Goal: Task Accomplishment & Management: Manage account settings

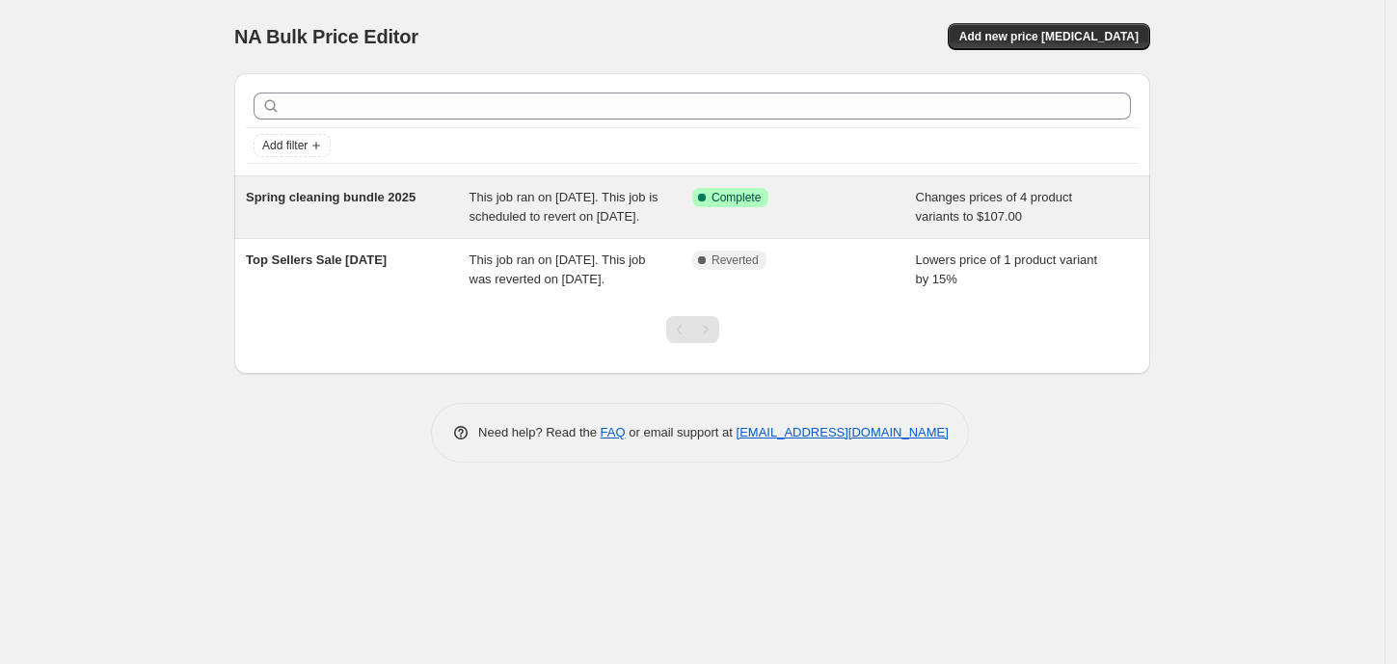
click at [347, 193] on span "Spring cleaning bundle 2025" at bounding box center [331, 197] width 170 height 14
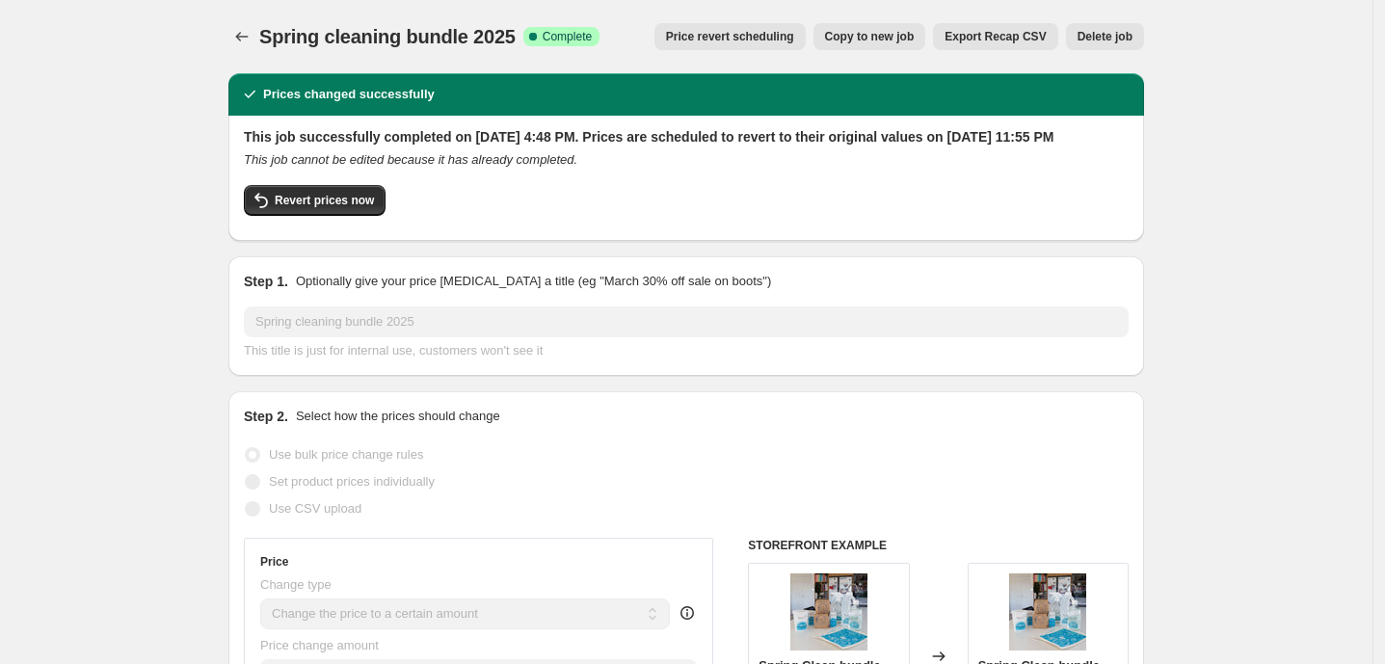
click at [876, 40] on span "Copy to new job" at bounding box center [870, 36] width 90 height 15
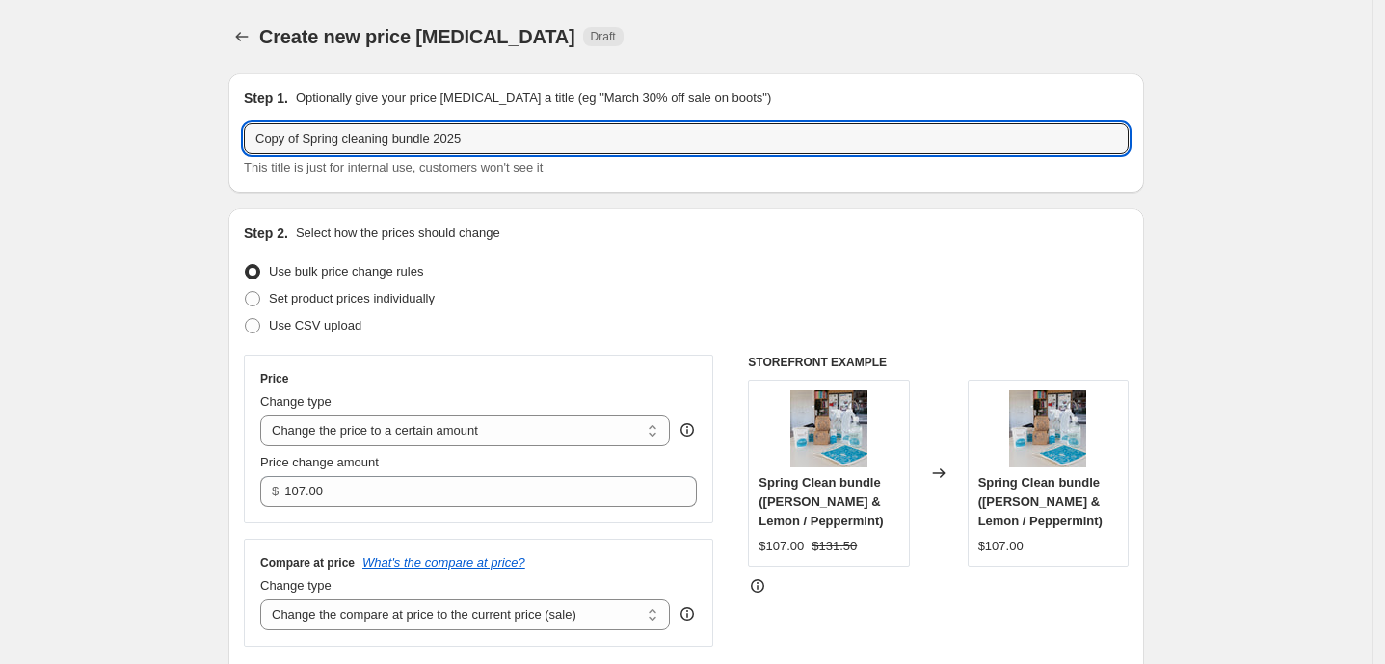
drag, startPoint x: 307, startPoint y: 139, endPoint x: 248, endPoint y: 139, distance: 58.8
click at [248, 139] on div "Step 1. Optionally give your price [MEDICAL_DATA] a title (eg "March 30% off sa…" at bounding box center [686, 133] width 916 height 120
click at [347, 137] on input "Spring cleaning bundle 2025" at bounding box center [686, 138] width 885 height 31
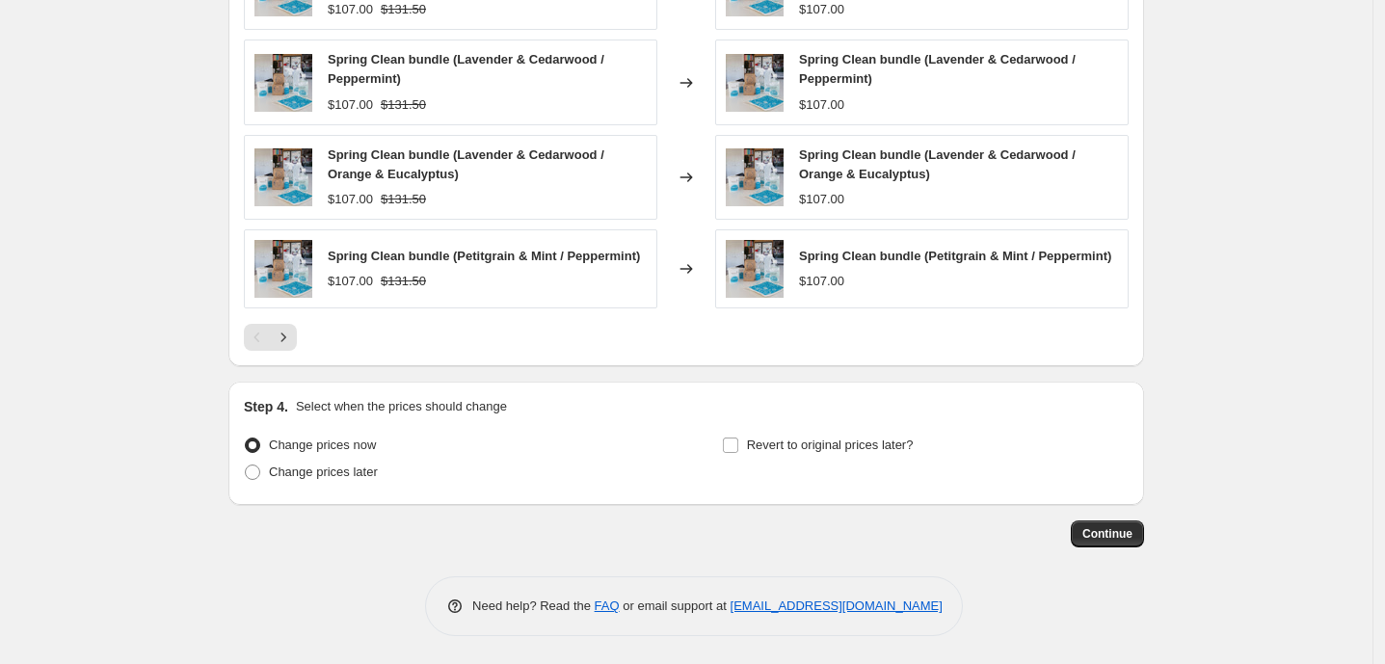
scroll to position [1324, 0]
type input "Spring clean bundle 2025"
click at [733, 441] on input "Revert to original prices later?" at bounding box center [730, 444] width 15 height 15
checkbox input "true"
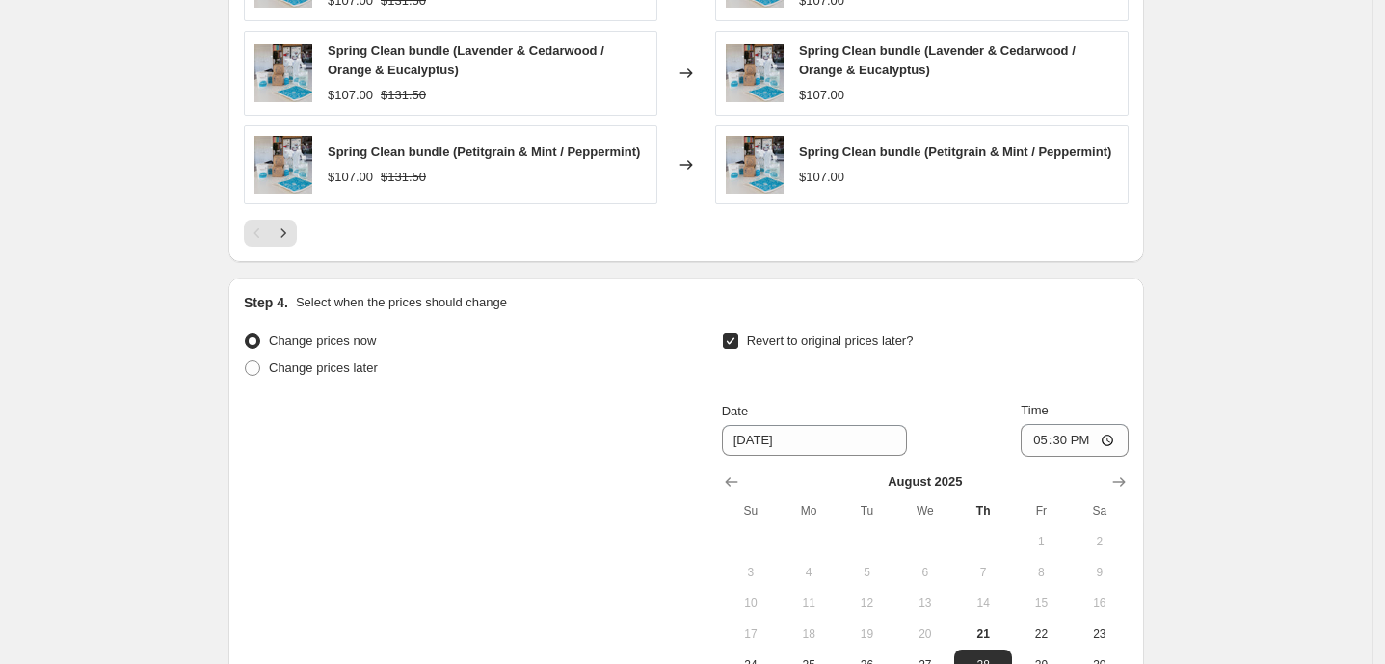
scroll to position [1538, 0]
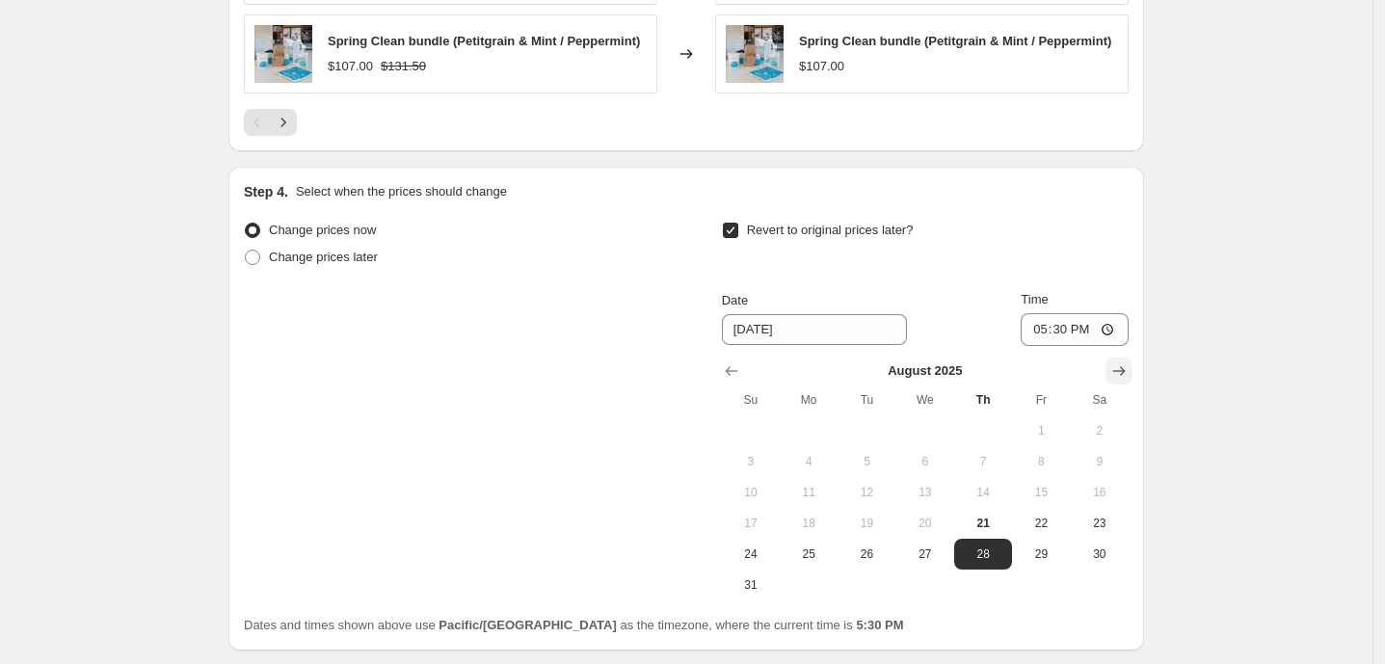
click at [1126, 368] on icon "Show next month, September 2025" at bounding box center [1118, 370] width 19 height 19
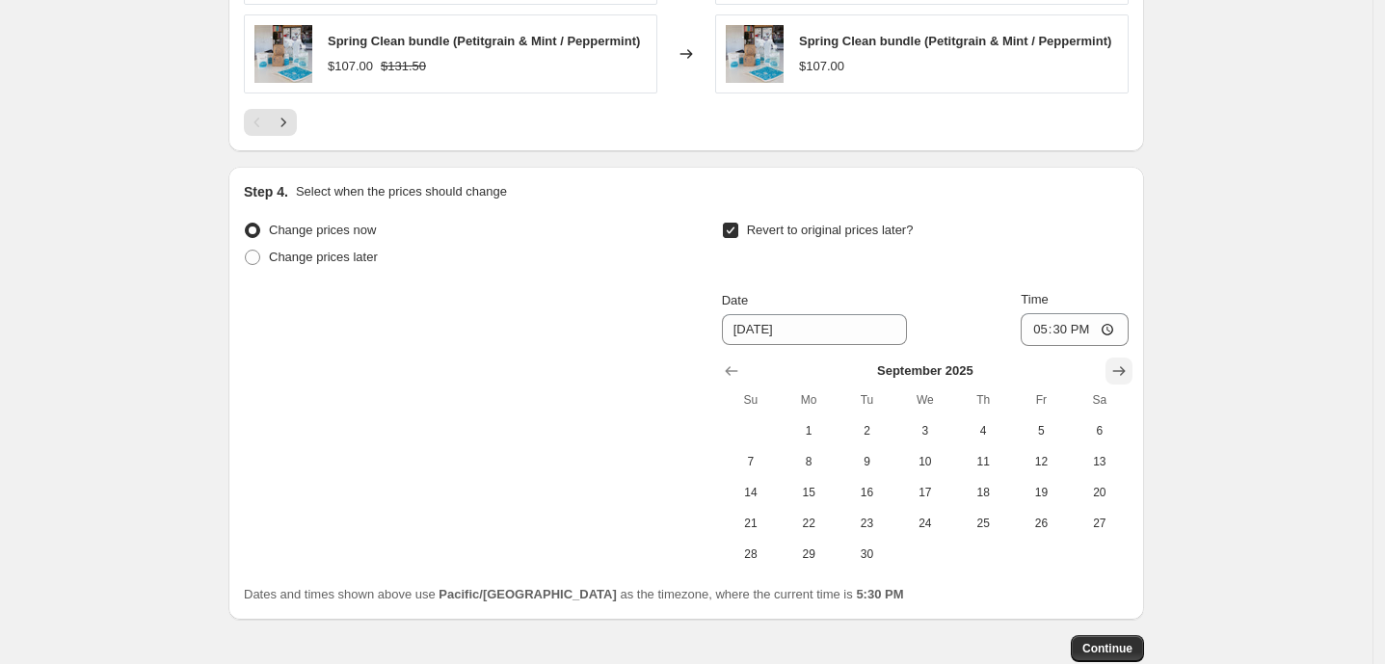
click at [1126, 368] on icon "Show next month, October 2025" at bounding box center [1118, 370] width 19 height 19
click at [730, 372] on icon "Show previous month, September 2025" at bounding box center [731, 370] width 19 height 19
click at [867, 561] on span "30" at bounding box center [866, 554] width 42 height 15
type input "[DATE]"
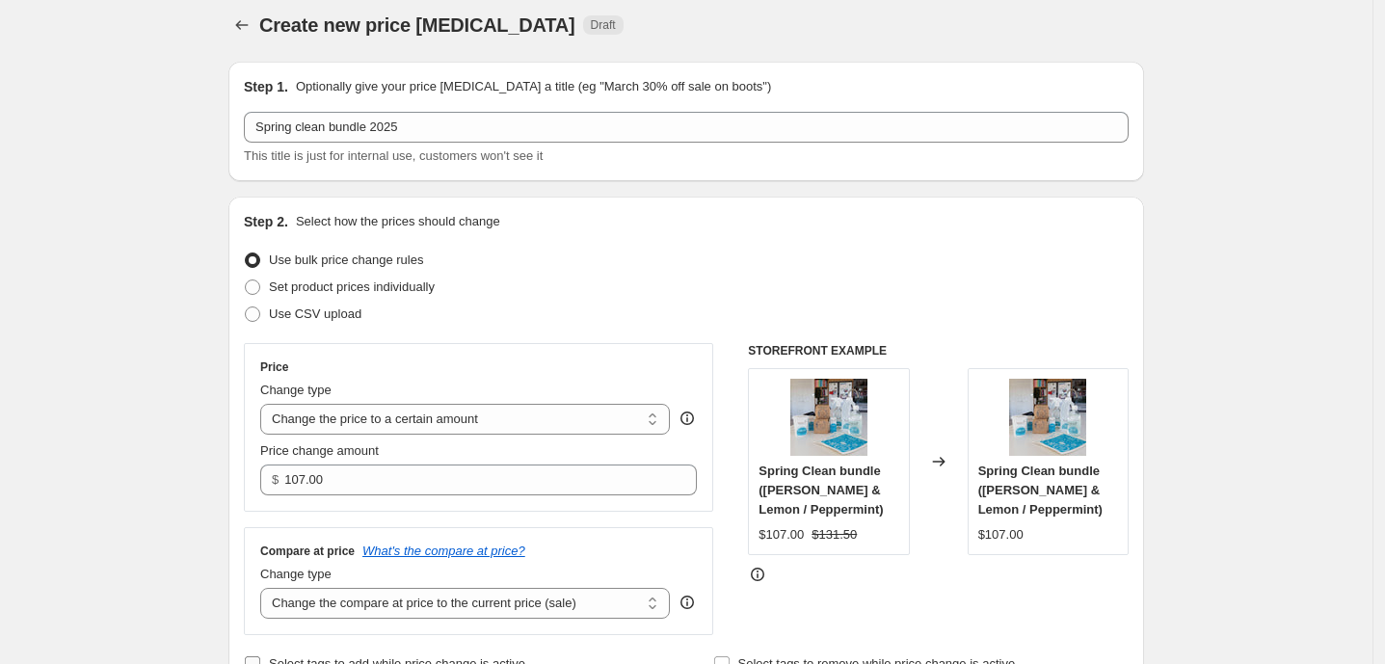
scroll to position [0, 0]
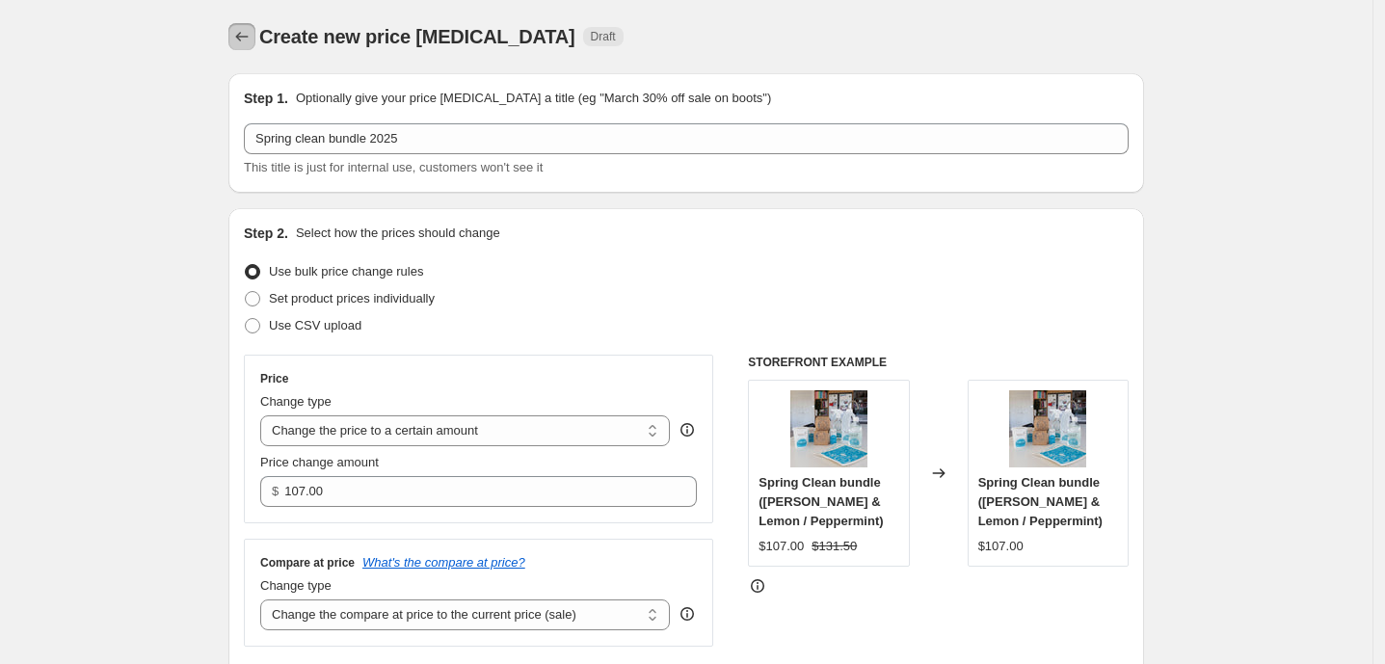
click at [247, 39] on icon "Price change jobs" at bounding box center [241, 36] width 19 height 19
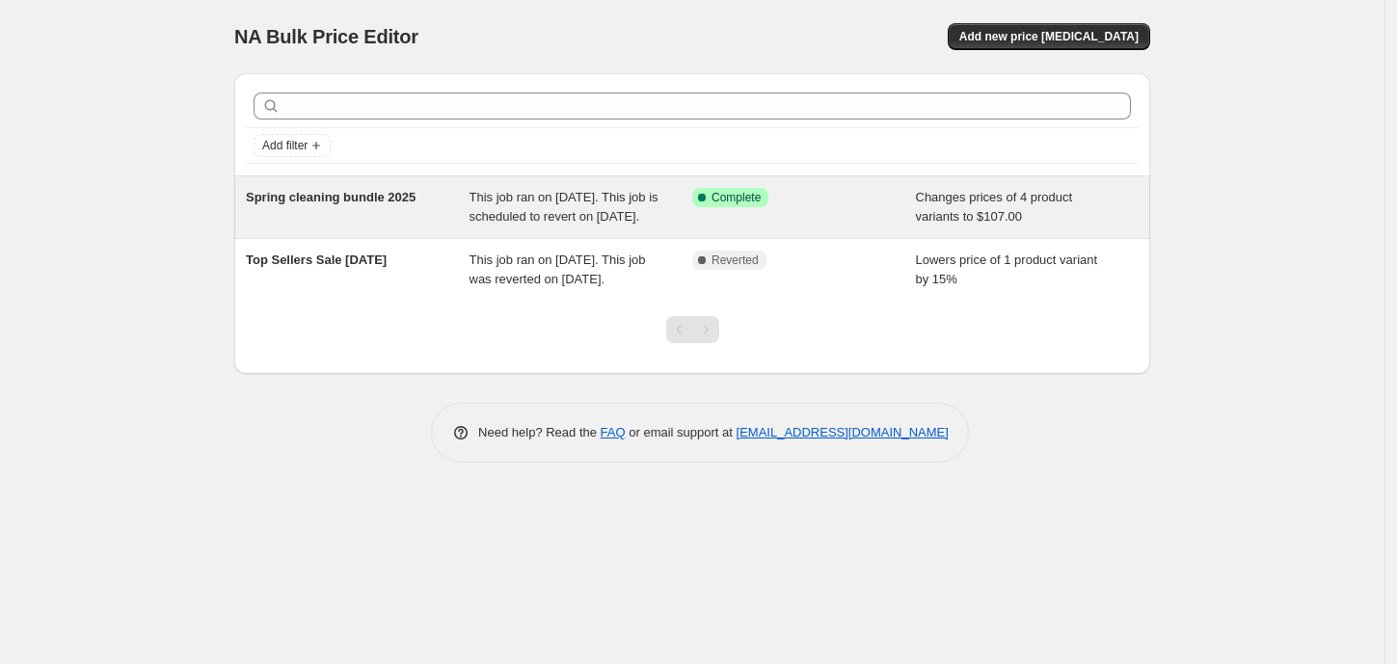
click at [571, 195] on span "This job ran on [DATE]. This job is scheduled to revert on [DATE]." at bounding box center [563, 207] width 189 height 34
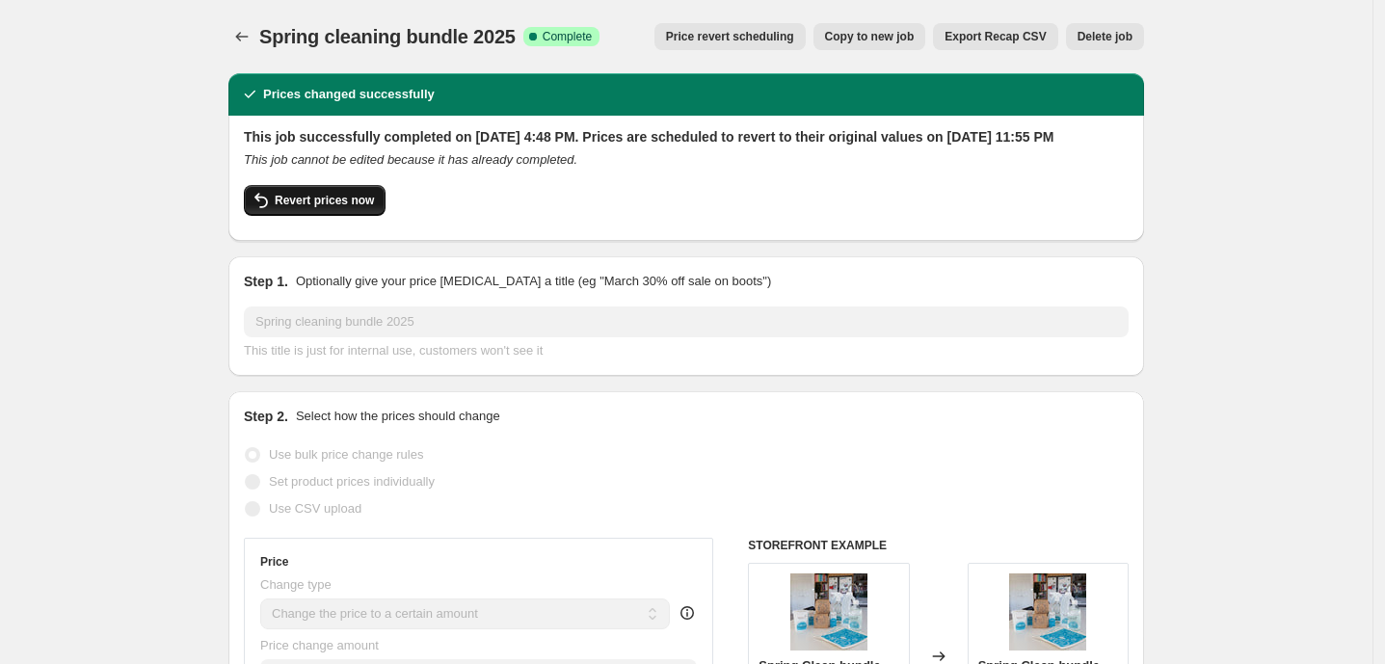
click at [343, 208] on span "Revert prices now" at bounding box center [324, 200] width 99 height 15
checkbox input "false"
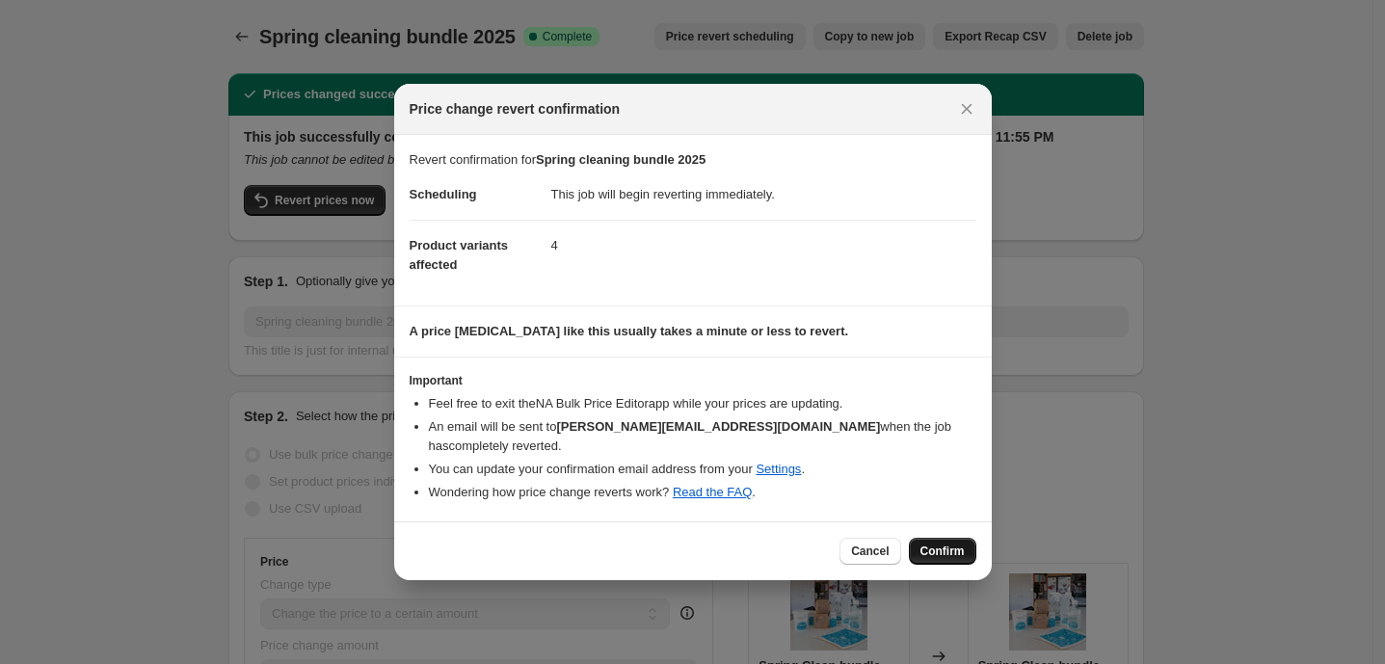
click at [944, 544] on span "Confirm" at bounding box center [943, 551] width 44 height 15
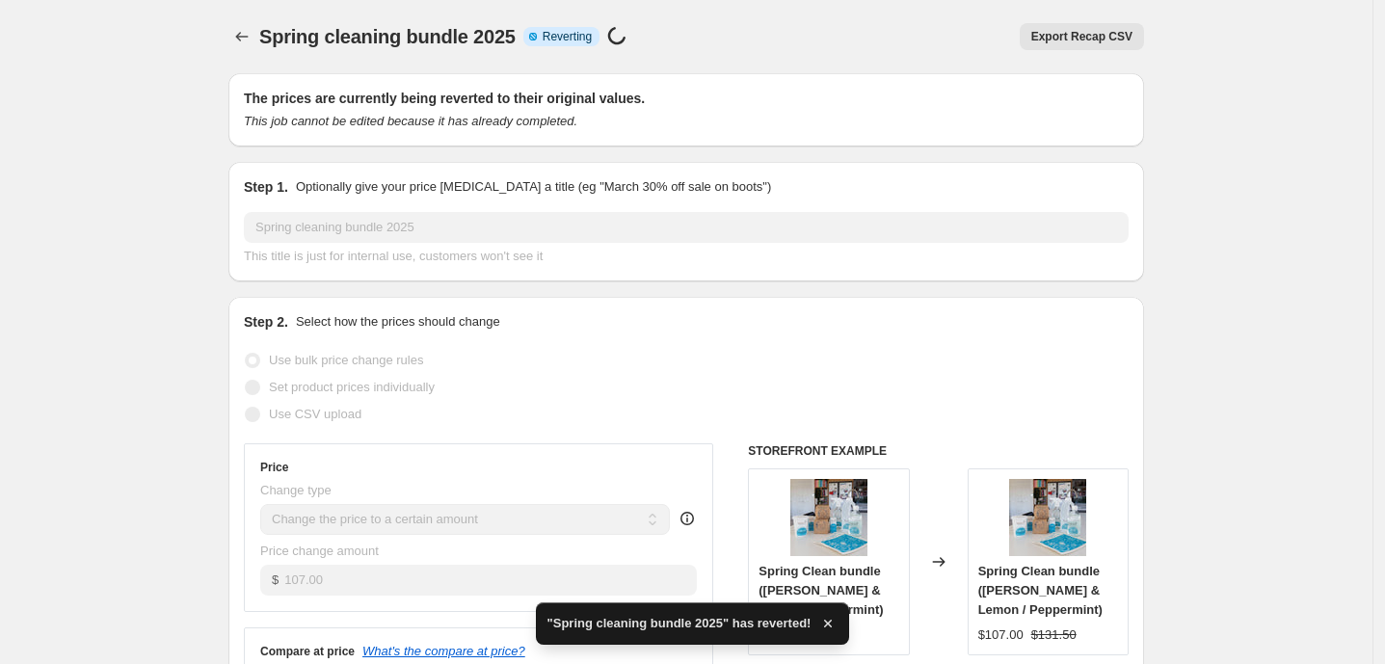
checkbox input "true"
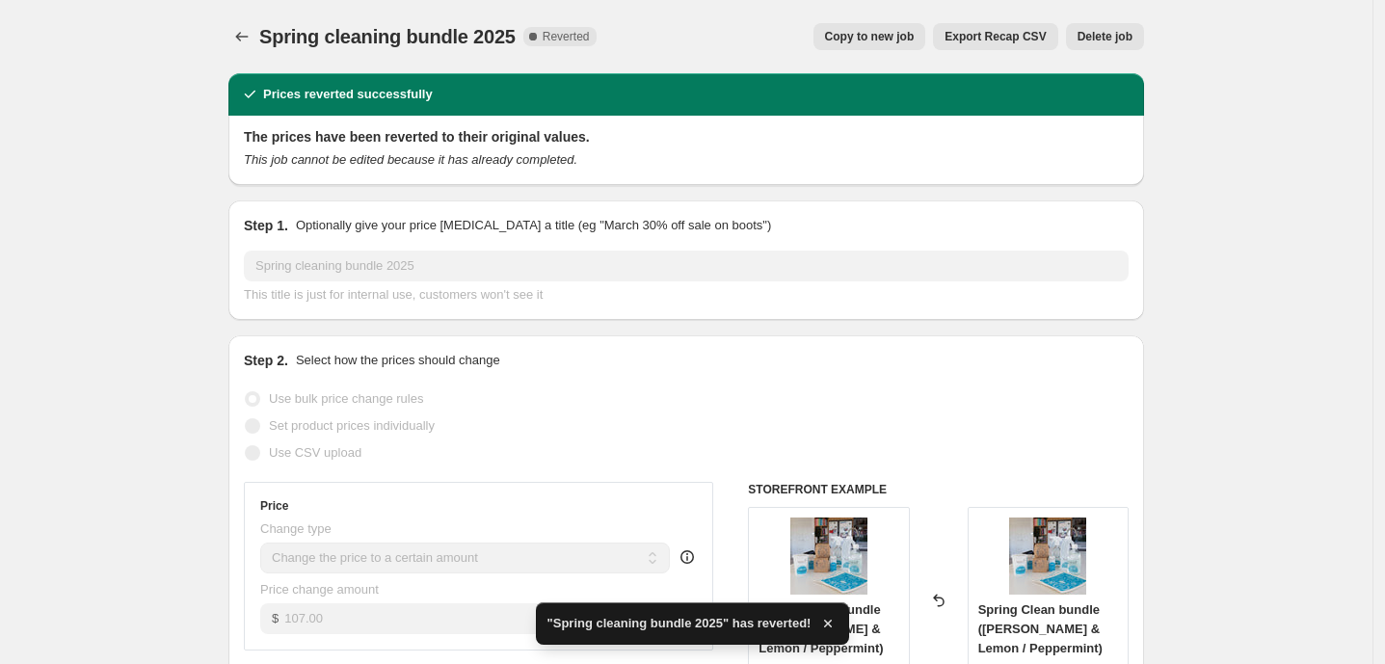
click at [894, 40] on span "Copy to new job" at bounding box center [870, 36] width 90 height 15
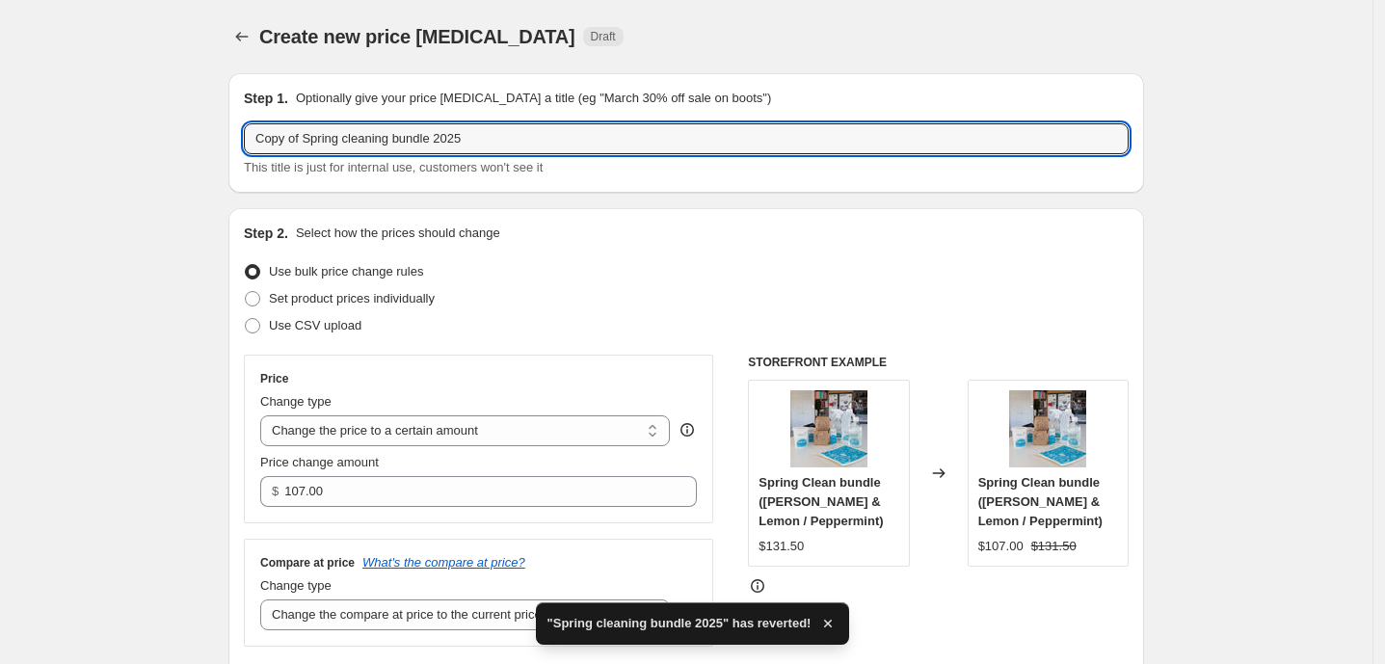
drag, startPoint x: 308, startPoint y: 139, endPoint x: 222, endPoint y: 140, distance: 86.8
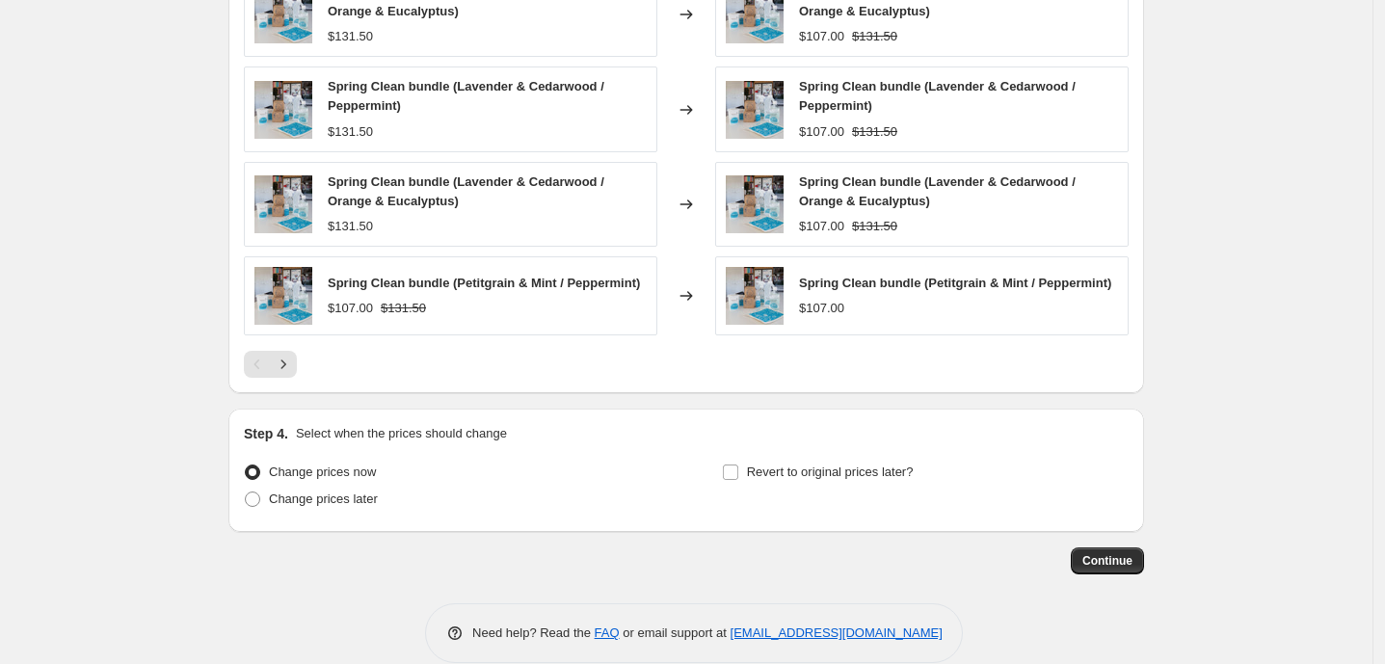
scroll to position [1324, 0]
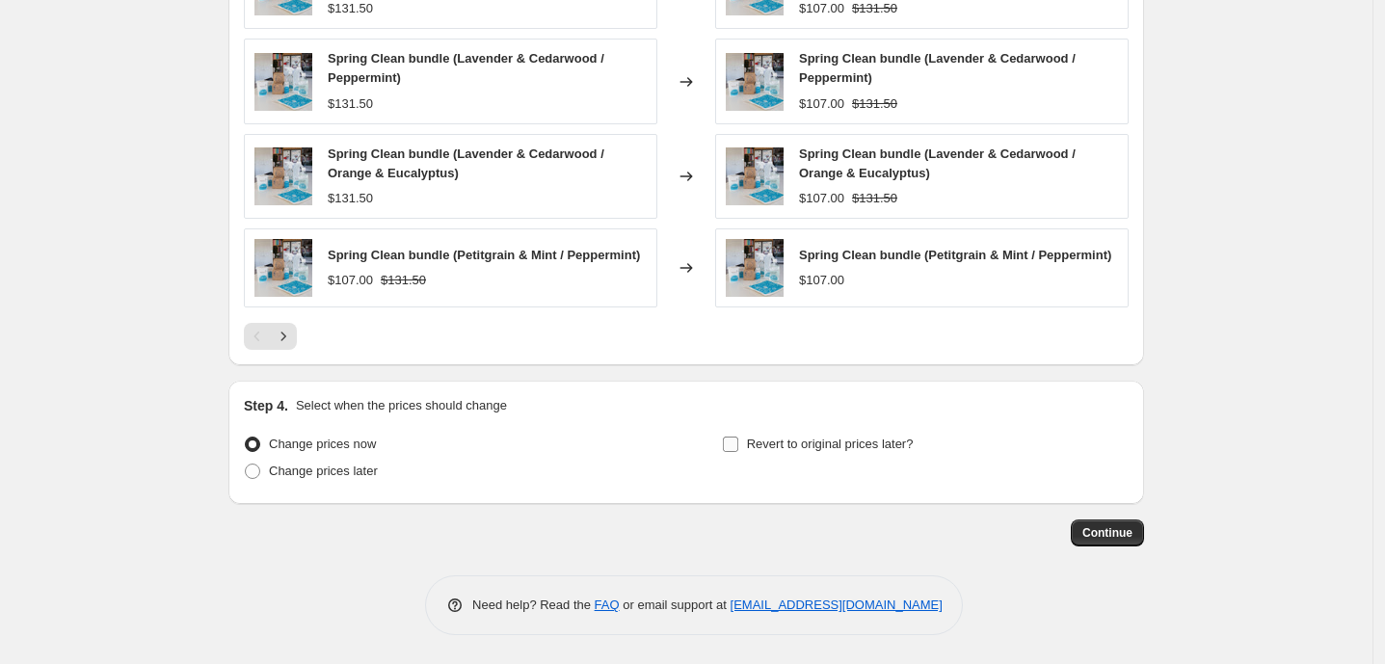
type input "Spring cleaning bundle 2025"
click at [738, 452] on span at bounding box center [730, 444] width 17 height 17
click at [738, 452] on input "Revert to original prices later?" at bounding box center [730, 444] width 15 height 15
checkbox input "true"
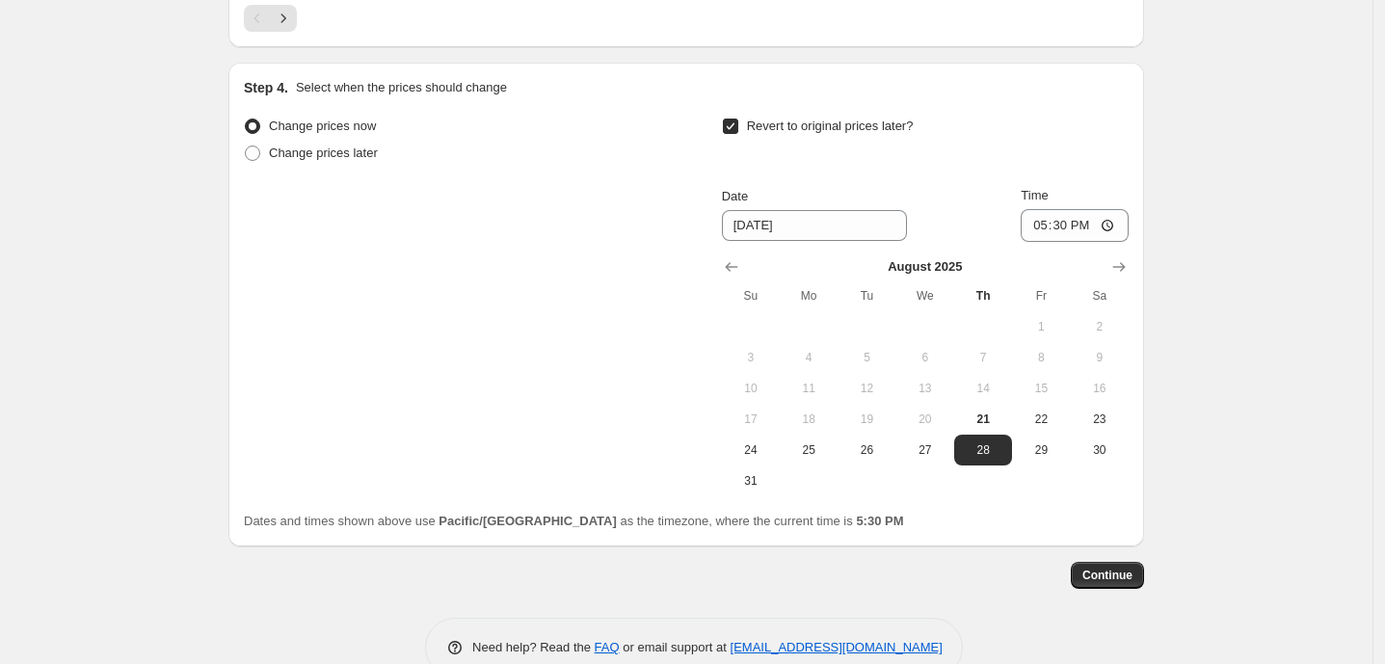
scroll to position [1685, 0]
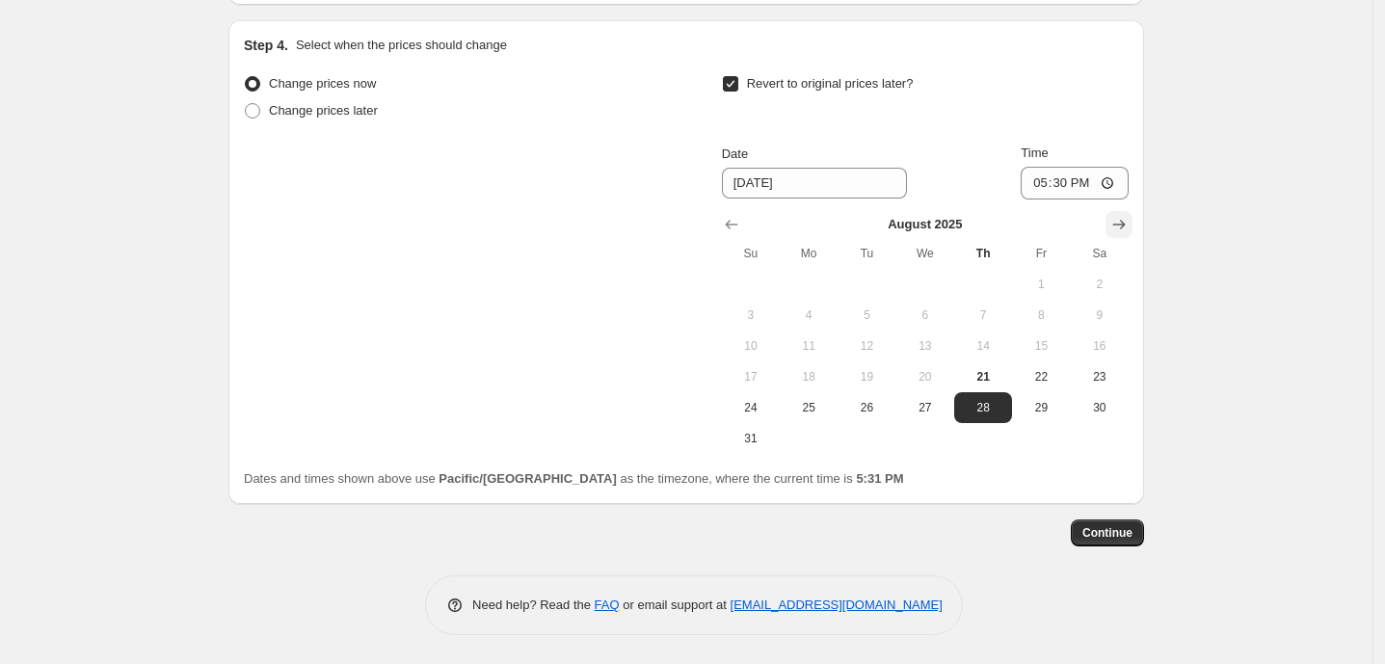
click at [1120, 227] on icon "Show next month, September 2025" at bounding box center [1118, 224] width 19 height 19
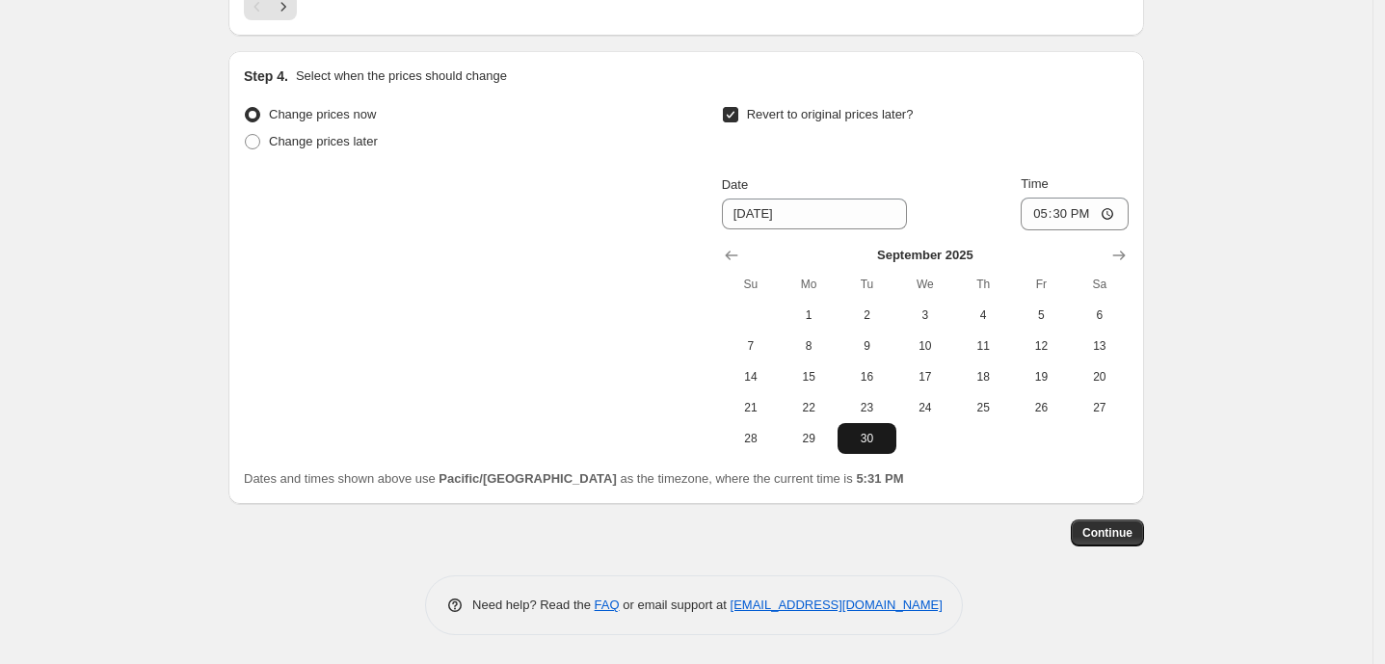
click at [853, 440] on span "30" at bounding box center [866, 438] width 42 height 15
type input "[DATE]"
click at [1045, 221] on input "17:30" at bounding box center [1075, 214] width 108 height 33
type input "23:55"
click at [1122, 538] on span "Continue" at bounding box center [1107, 532] width 50 height 15
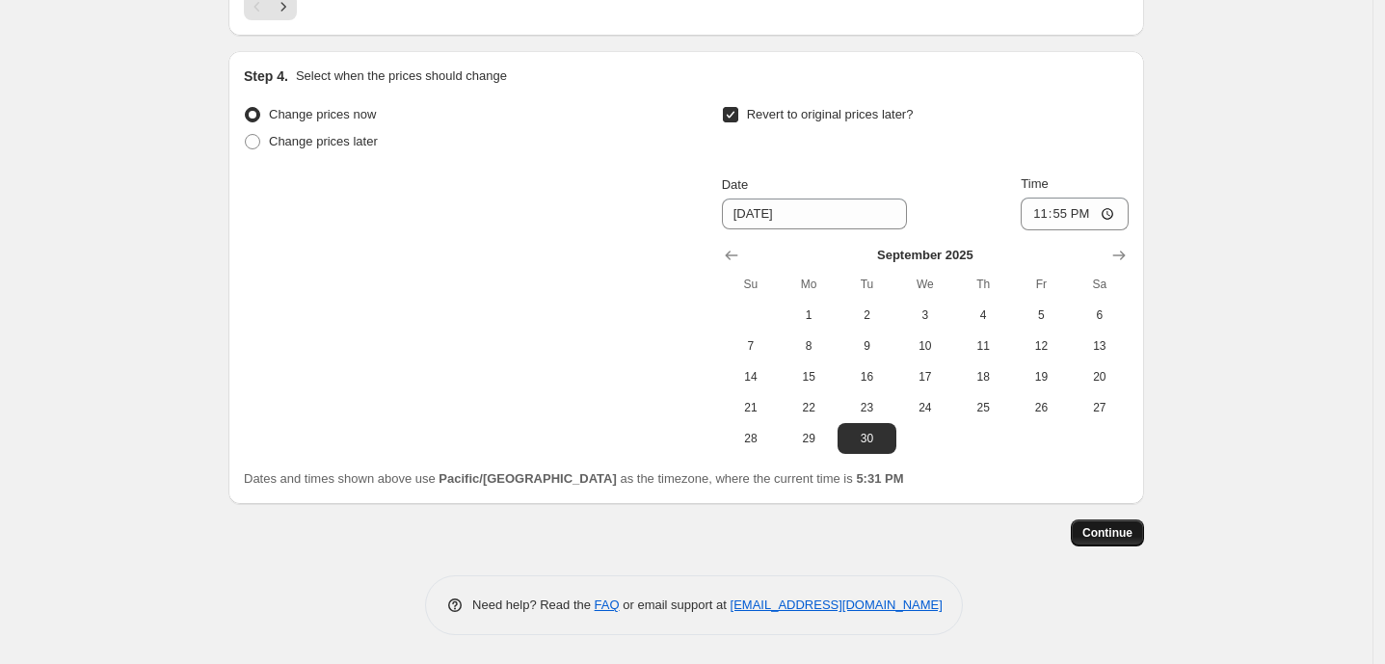
scroll to position [0, 0]
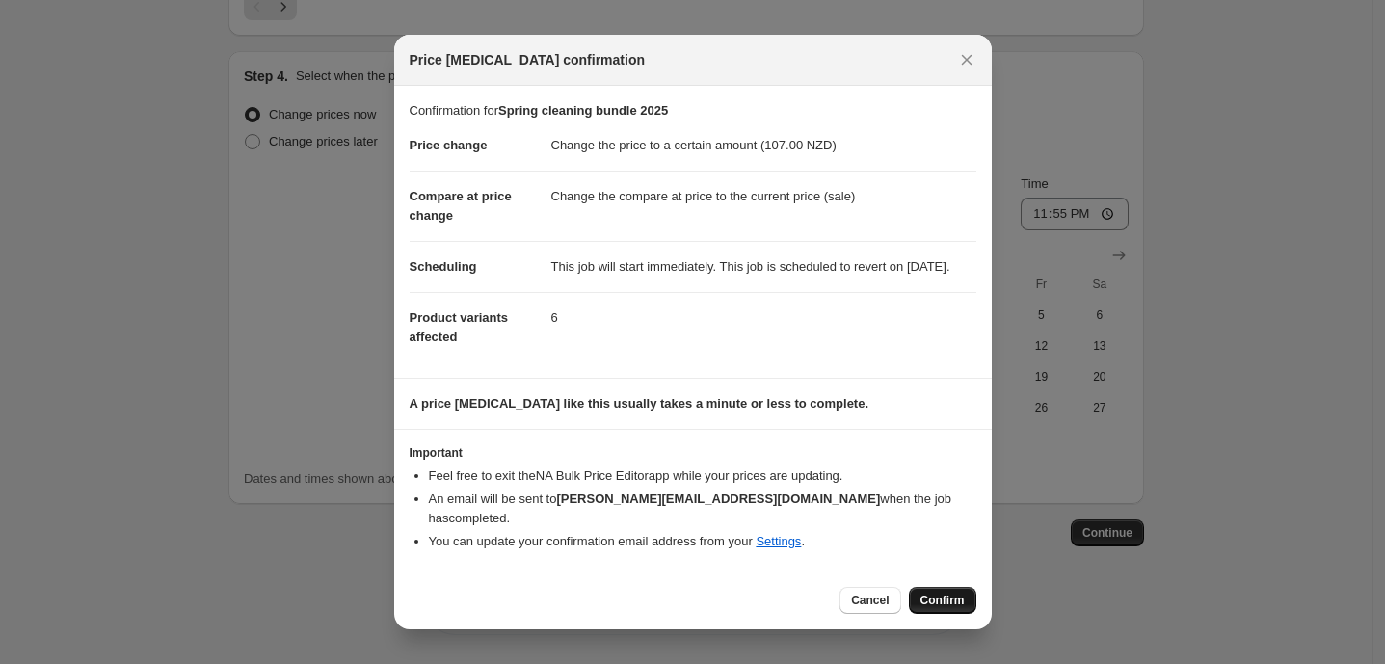
click at [941, 603] on span "Confirm" at bounding box center [943, 600] width 44 height 15
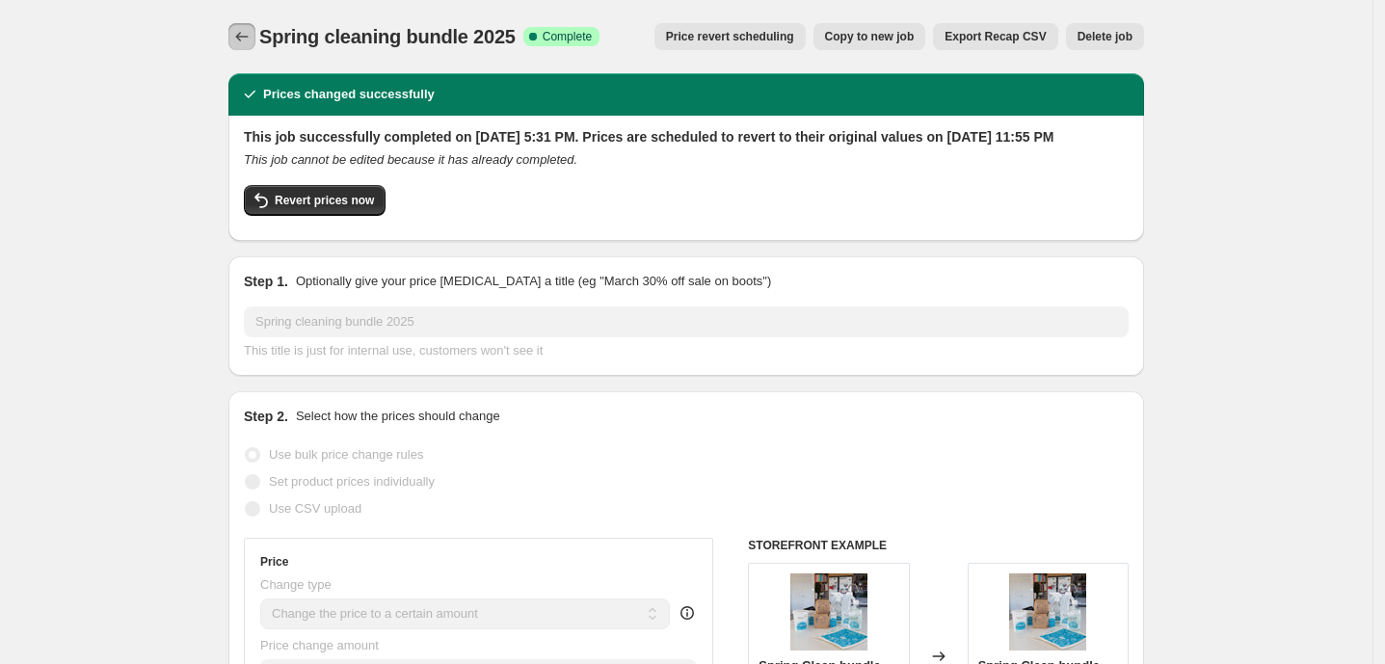
click at [242, 37] on icon "Price change jobs" at bounding box center [242, 37] width 13 height 10
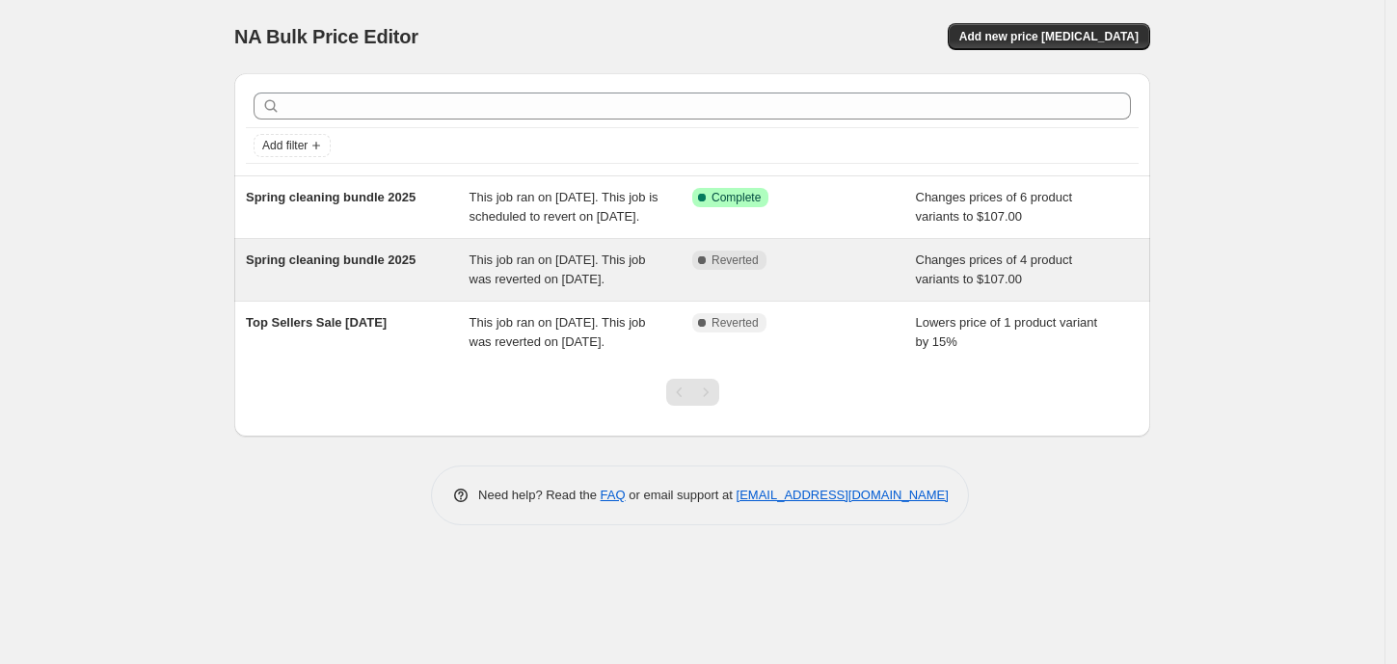
click at [1087, 289] on div "Changes prices of 4 product variants to $107.00" at bounding box center [1028, 270] width 224 height 39
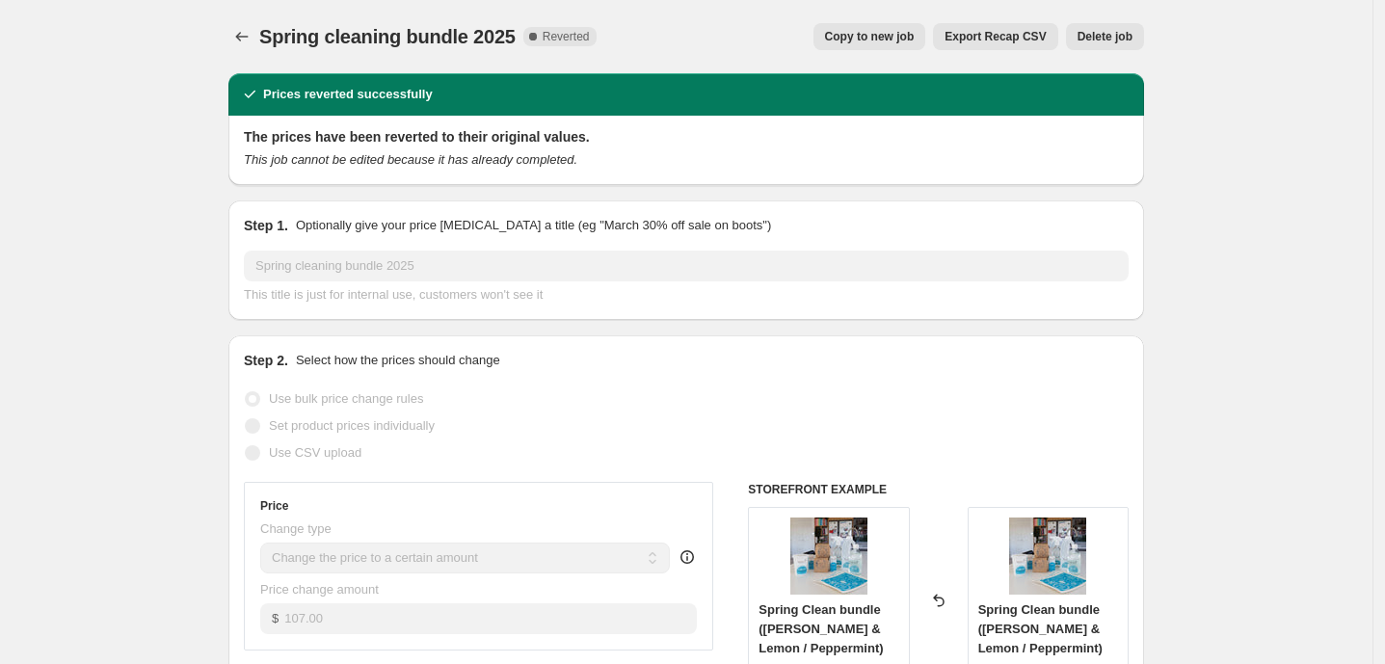
click at [1113, 41] on span "Delete job" at bounding box center [1105, 36] width 55 height 15
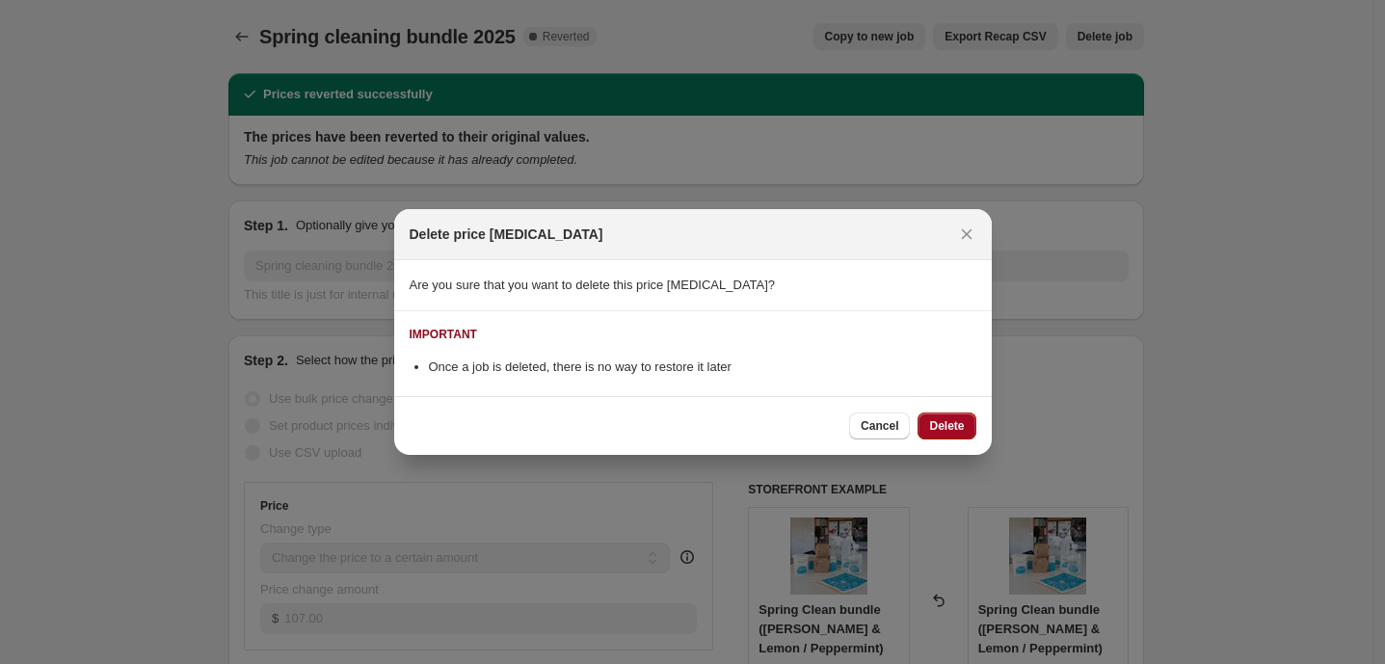
click at [956, 424] on span "Delete" at bounding box center [946, 425] width 35 height 15
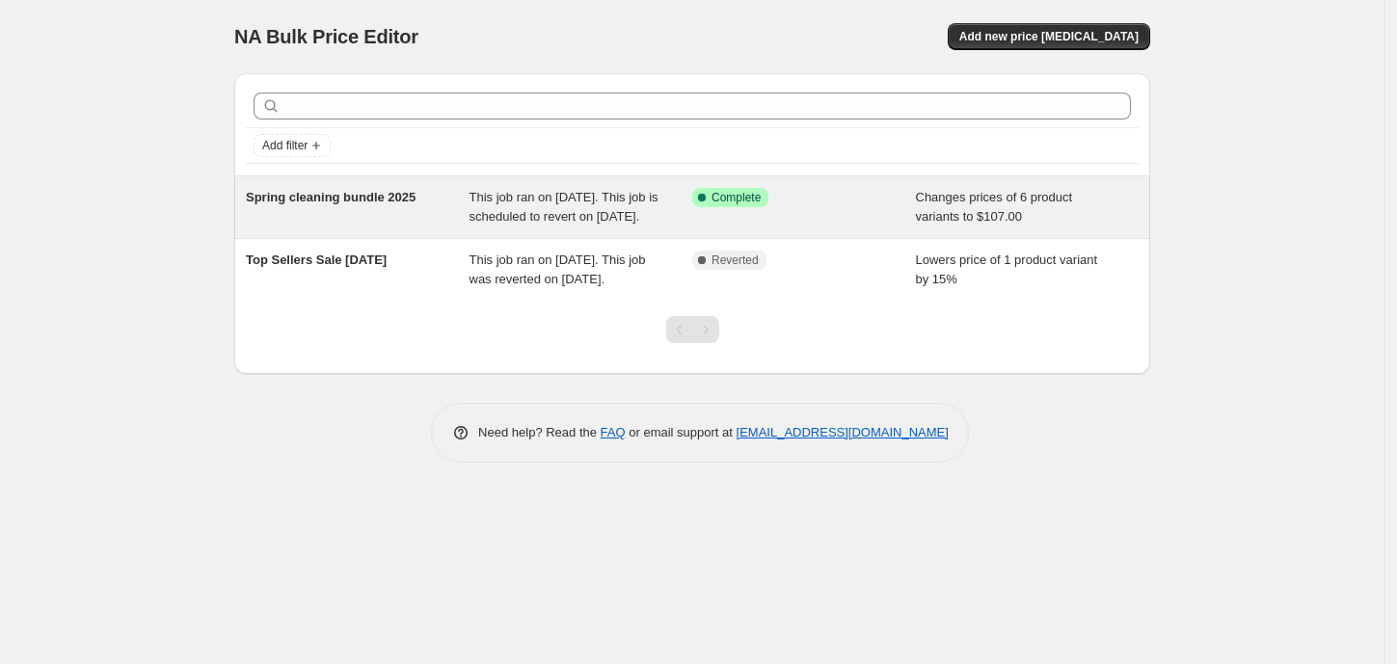
click at [530, 207] on span "This job ran on [DATE]. This job is scheduled to revert on [DATE]." at bounding box center [563, 207] width 189 height 34
